Goal: Obtain resource: Download file/media

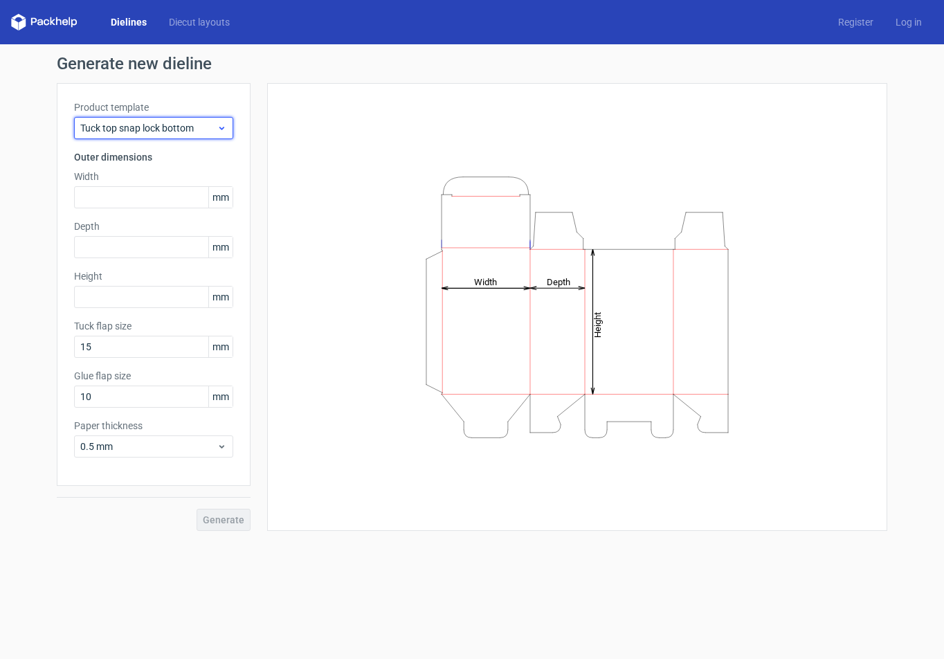
click at [181, 131] on span "Tuck top snap lock bottom" at bounding box center [148, 128] width 136 height 14
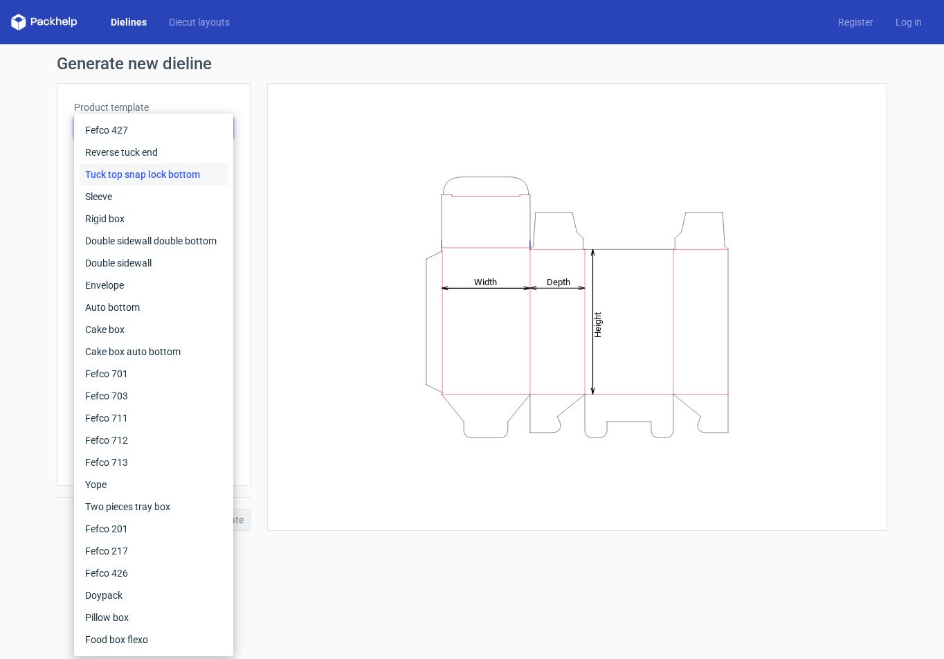
click at [197, 176] on div "Tuck top snap lock bottom" at bounding box center [154, 174] width 148 height 22
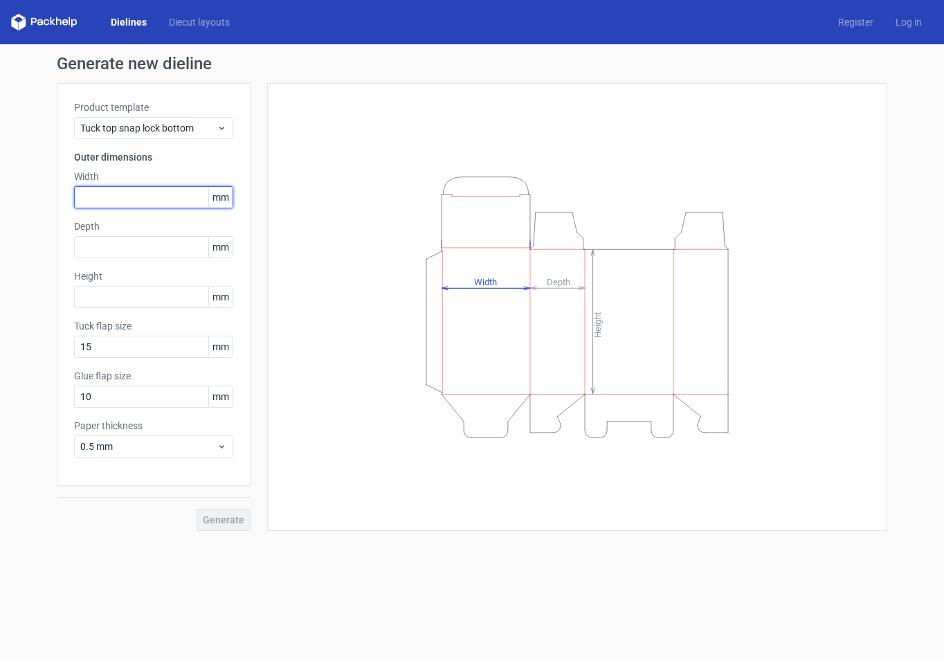
click at [145, 199] on input "text" at bounding box center [153, 197] width 159 height 22
paste input "1016"
type input "102"
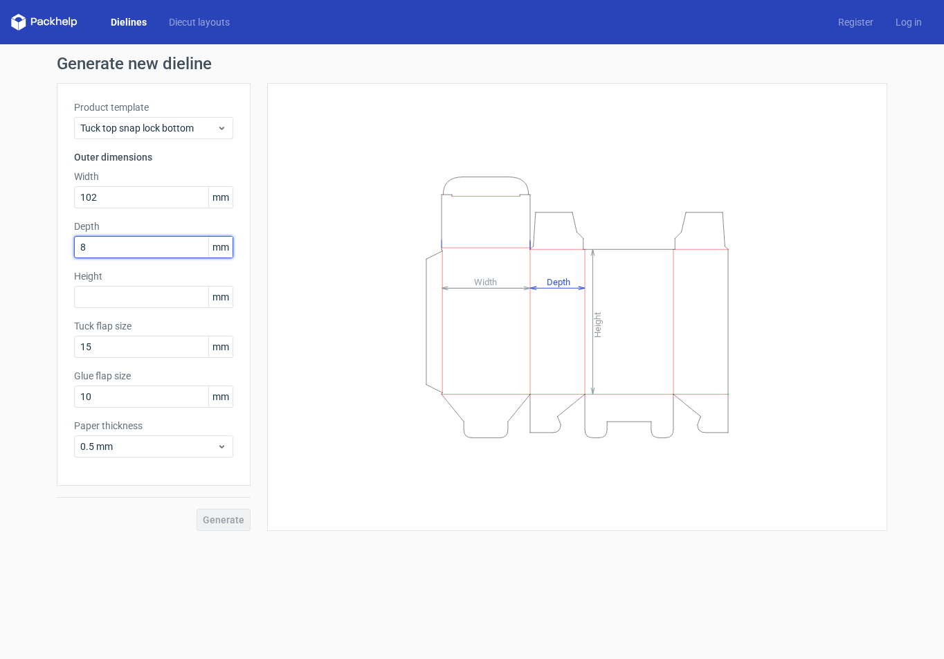
type input "80"
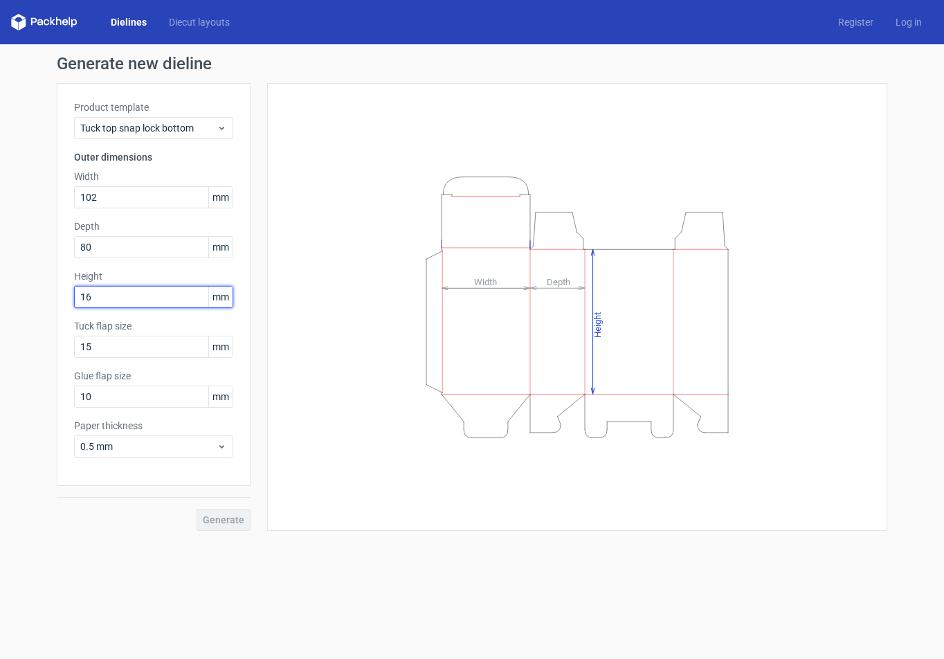
type input "162"
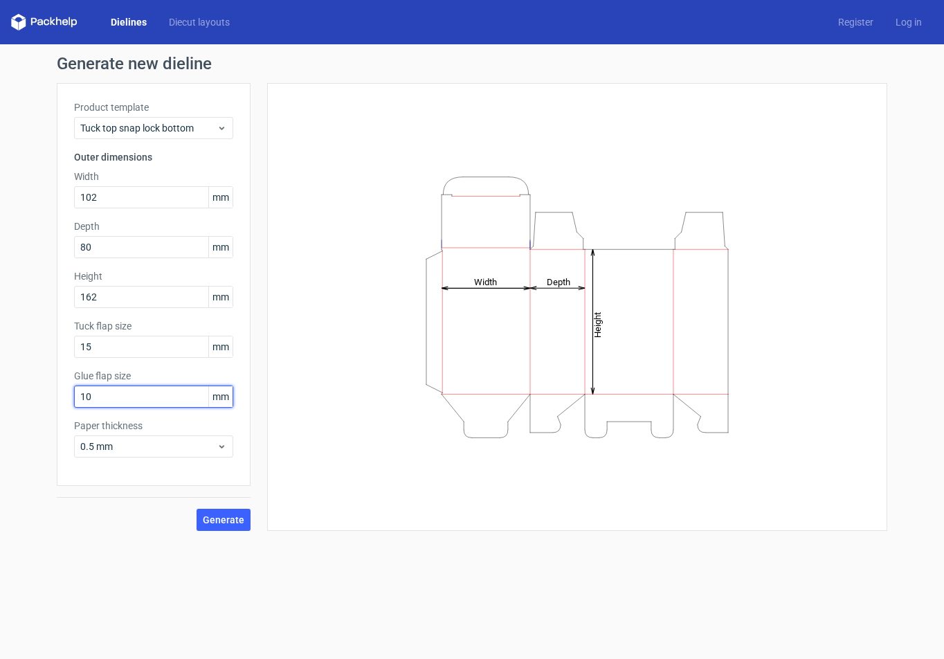
click at [152, 397] on input "10" at bounding box center [153, 396] width 159 height 22
click at [230, 522] on span "Generate" at bounding box center [224, 520] width 42 height 10
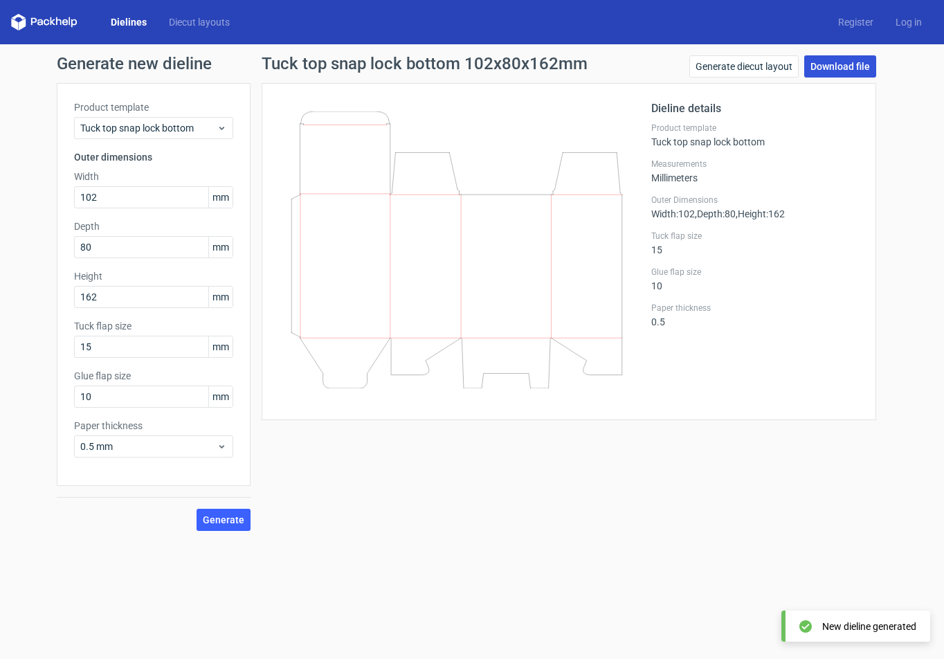
click at [837, 64] on link "Download file" at bounding box center [840, 66] width 72 height 22
